Goal: Use online tool/utility

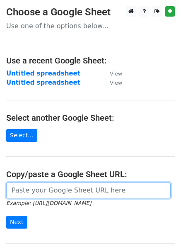
click at [61, 188] on input "url" at bounding box center [88, 191] width 165 height 16
paste input "[URL][DOMAIN_NAME]"
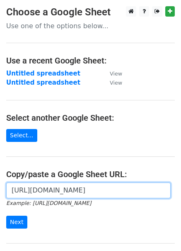
scroll to position [0, 187]
type input "[URL][DOMAIN_NAME]"
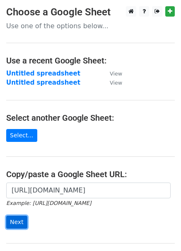
click at [13, 220] on input "Next" at bounding box center [16, 222] width 21 height 13
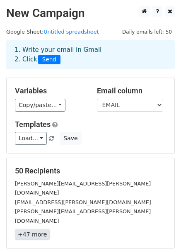
click at [37, 230] on link "+47 more" at bounding box center [32, 235] width 35 height 10
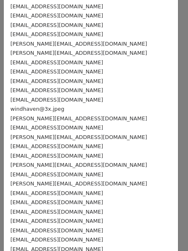
scroll to position [291, 0]
